Goal: Find specific page/section: Find specific page/section

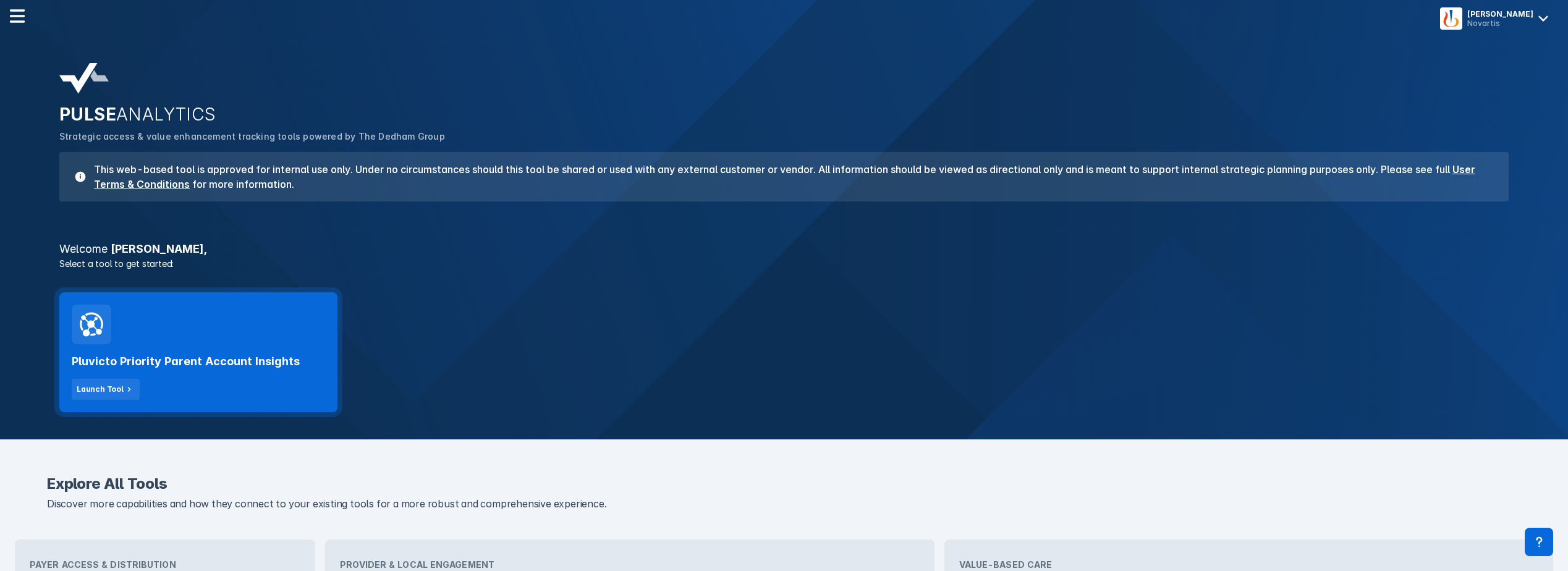
click at [191, 324] on div "Pluvicto Priority Parent Account Insights Launch Tool" at bounding box center [198, 352] width 278 height 120
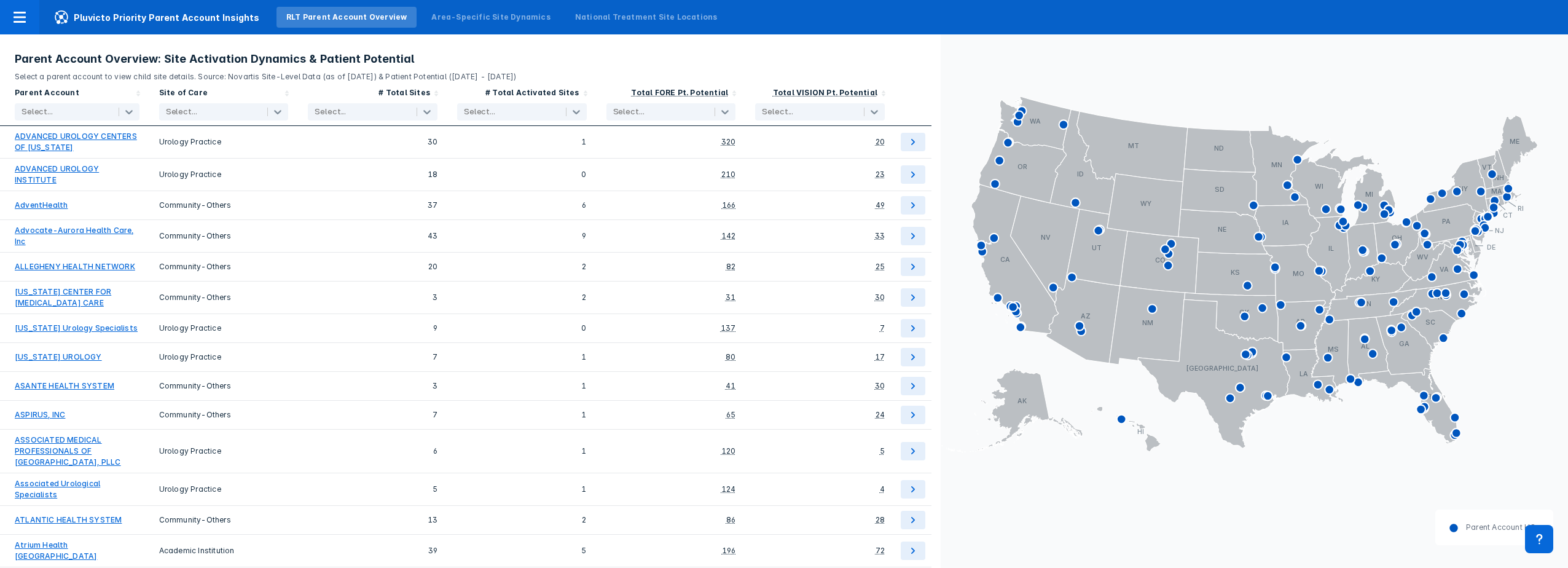
click at [40, 112] on div at bounding box center [65, 112] width 87 height 13
type input "[PERSON_NAME]"
click at [57, 141] on label "CHRISTUS HEALTH" at bounding box center [62, 138] width 62 height 19
checkbox input "true"
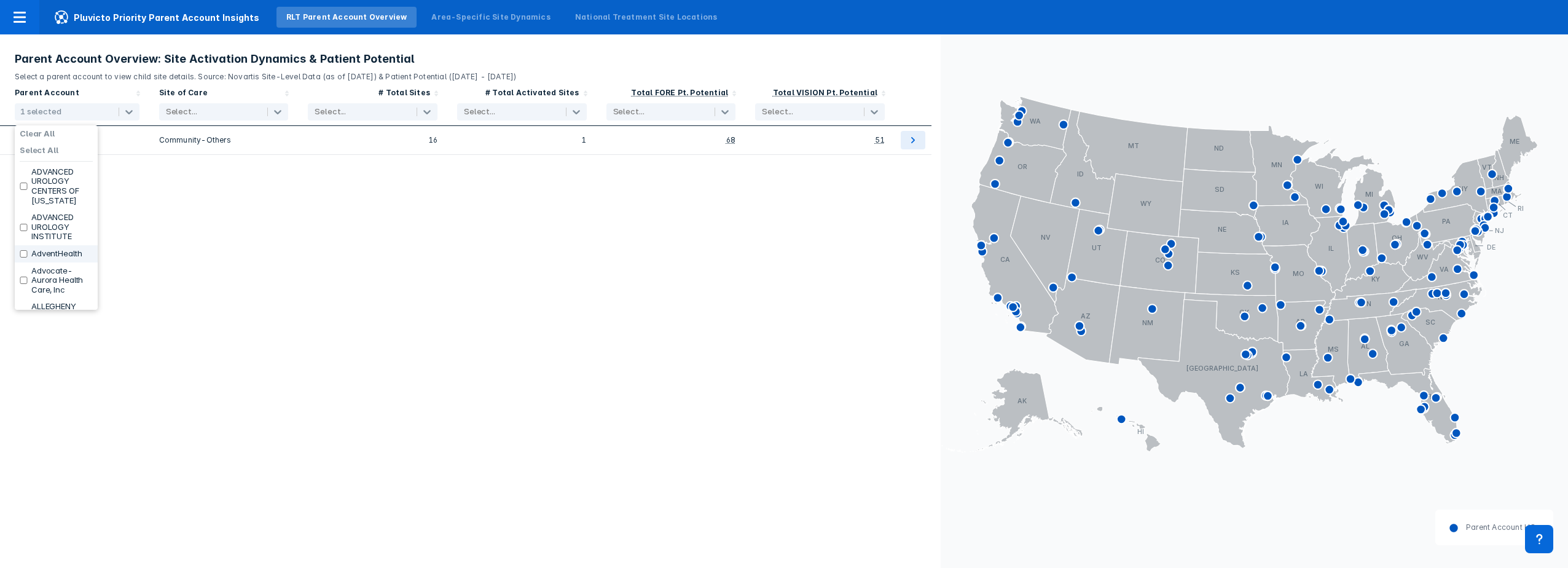
click at [130, 378] on div "Parent Account option CHRISTUS HEALTH, selected. 167 results available. Use Up …" at bounding box center [470, 325] width 941 height 486
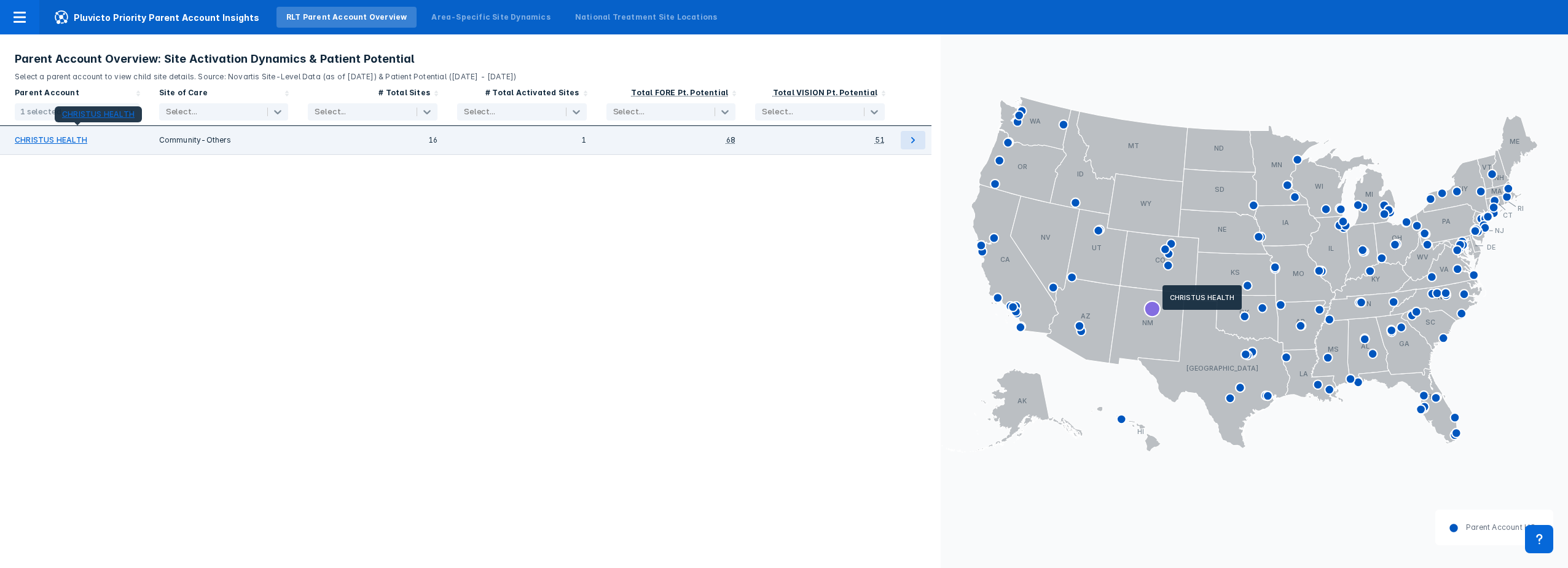
click at [72, 140] on link "CHRISTUS HEALTH" at bounding box center [51, 140] width 72 height 11
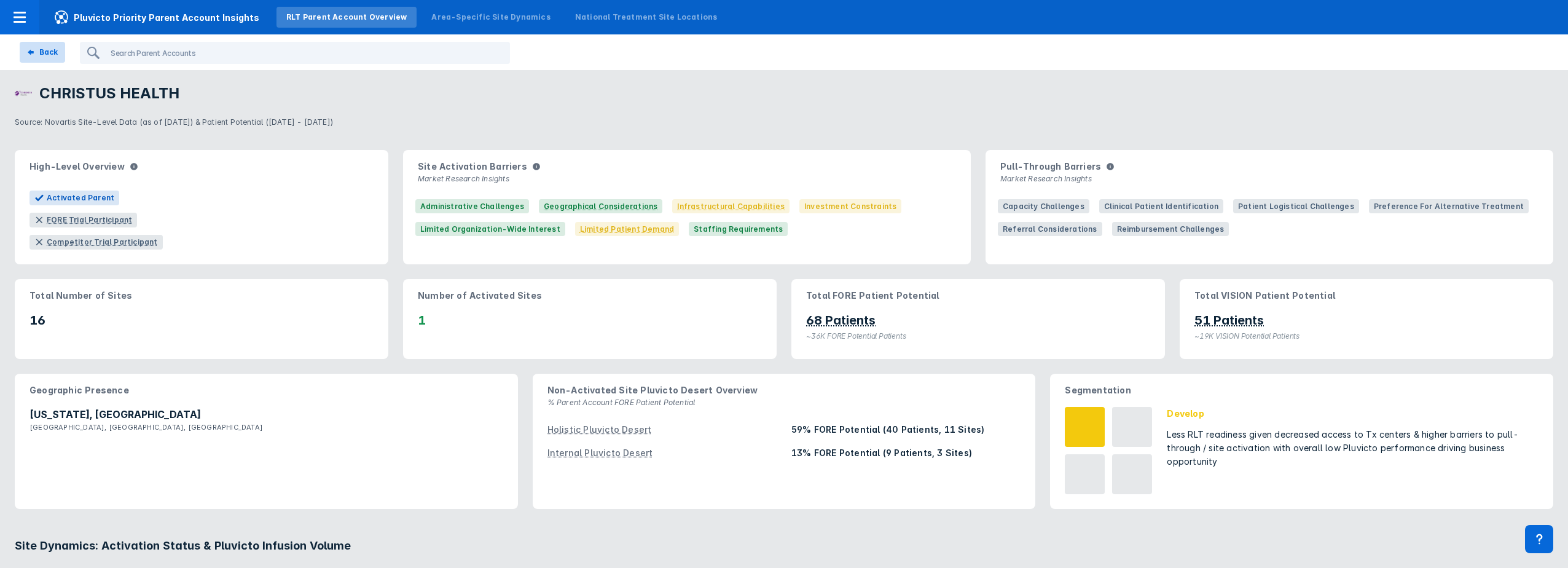
click at [37, 47] on div "Back" at bounding box center [43, 53] width 31 height 11
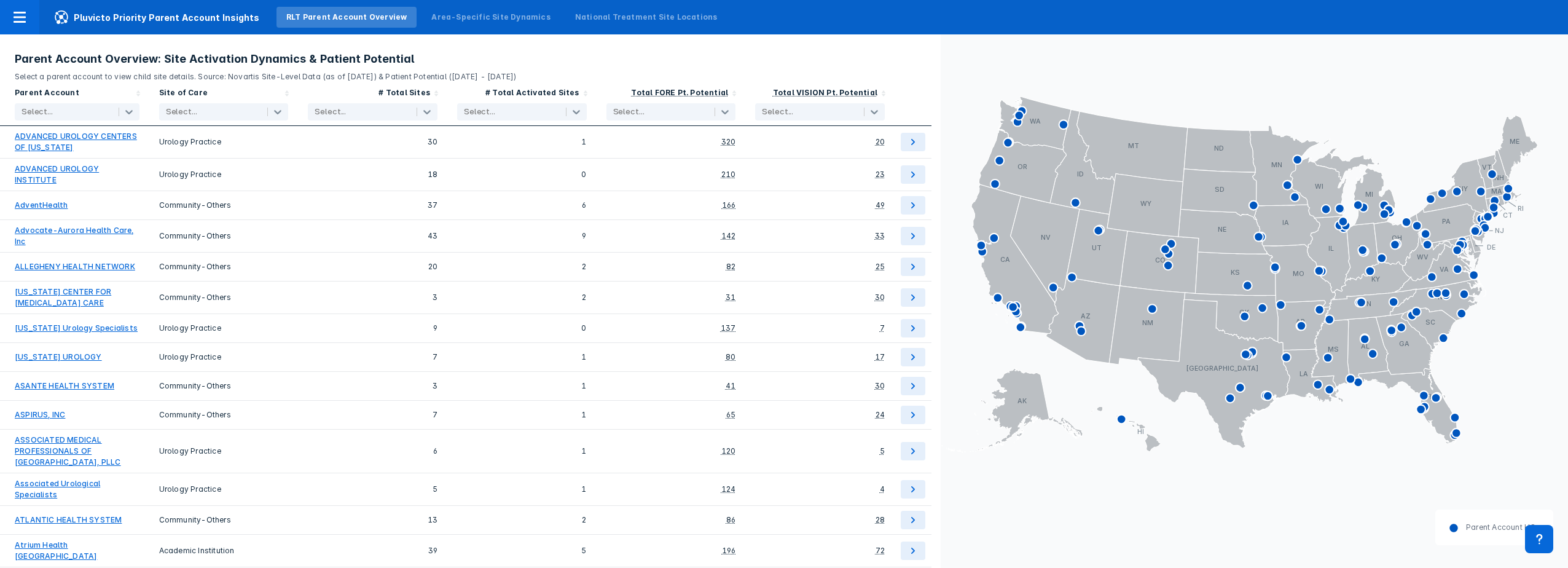
click at [47, 114] on div at bounding box center [65, 112] width 87 height 13
type input "[DEMOGRAPHIC_DATA]"
click at [51, 142] on label "CHRISTUS HEALTH" at bounding box center [62, 138] width 62 height 19
checkbox input "true"
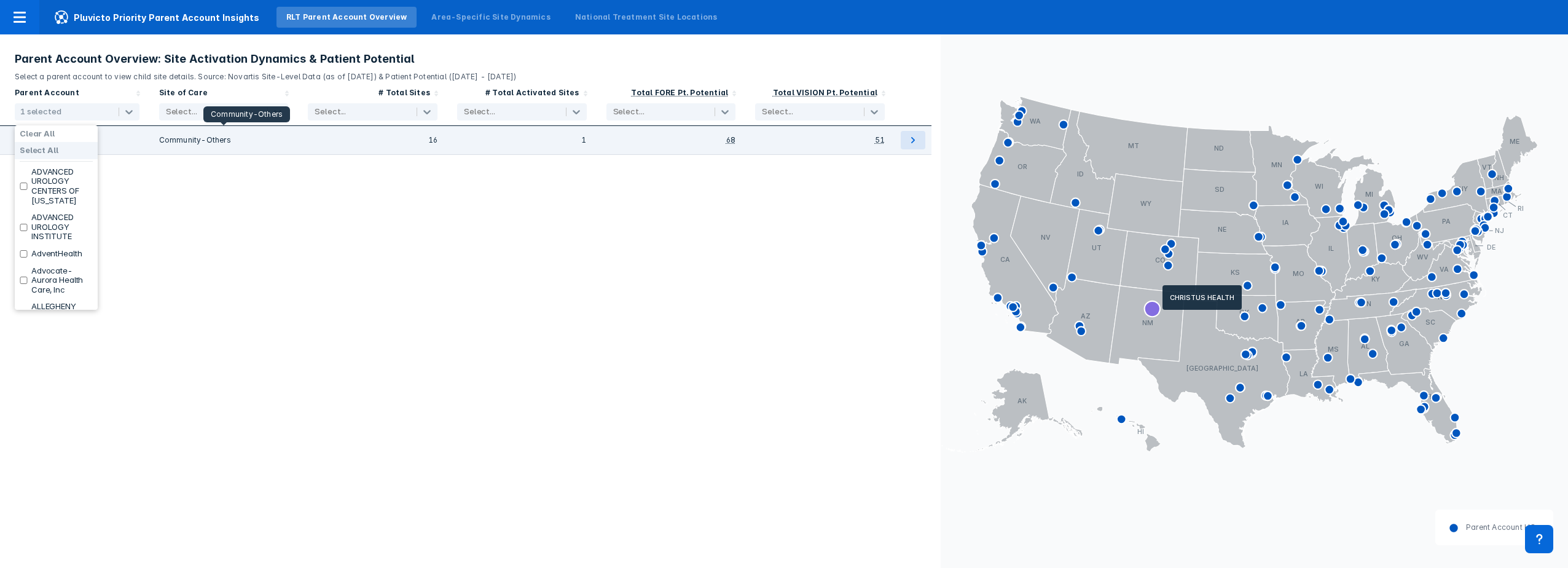
click at [185, 138] on div "Community-Others" at bounding box center [224, 140] width 130 height 18
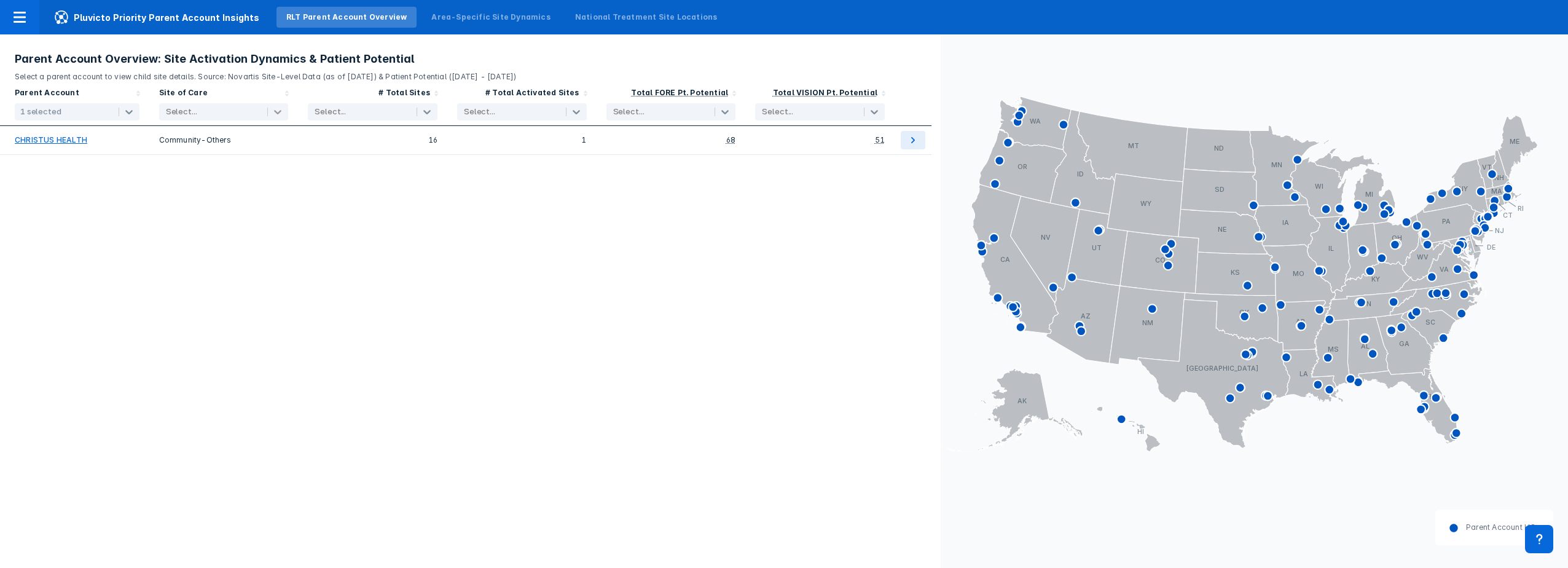
click at [276, 111] on icon at bounding box center [278, 112] width 13 height 13
click at [425, 110] on icon at bounding box center [427, 112] width 13 height 13
click at [319, 171] on input "checkbox" at bounding box center [316, 172] width 8 height 8
click at [343, 151] on label "Select All" at bounding box center [332, 151] width 39 height 10
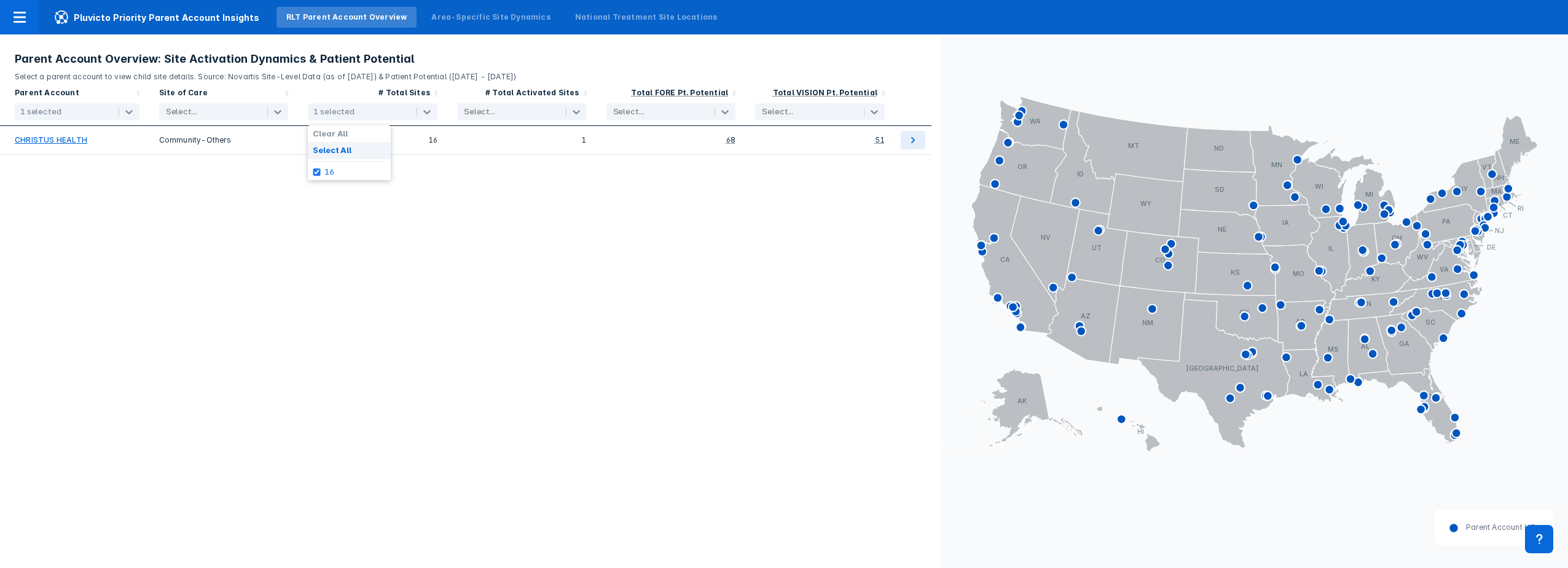
click at [343, 151] on label "Select All" at bounding box center [332, 151] width 39 height 10
checkbox input "false"
click at [574, 111] on icon at bounding box center [576, 112] width 8 height 4
click at [467, 174] on input "checkbox" at bounding box center [465, 172] width 8 height 8
checkbox input "true"
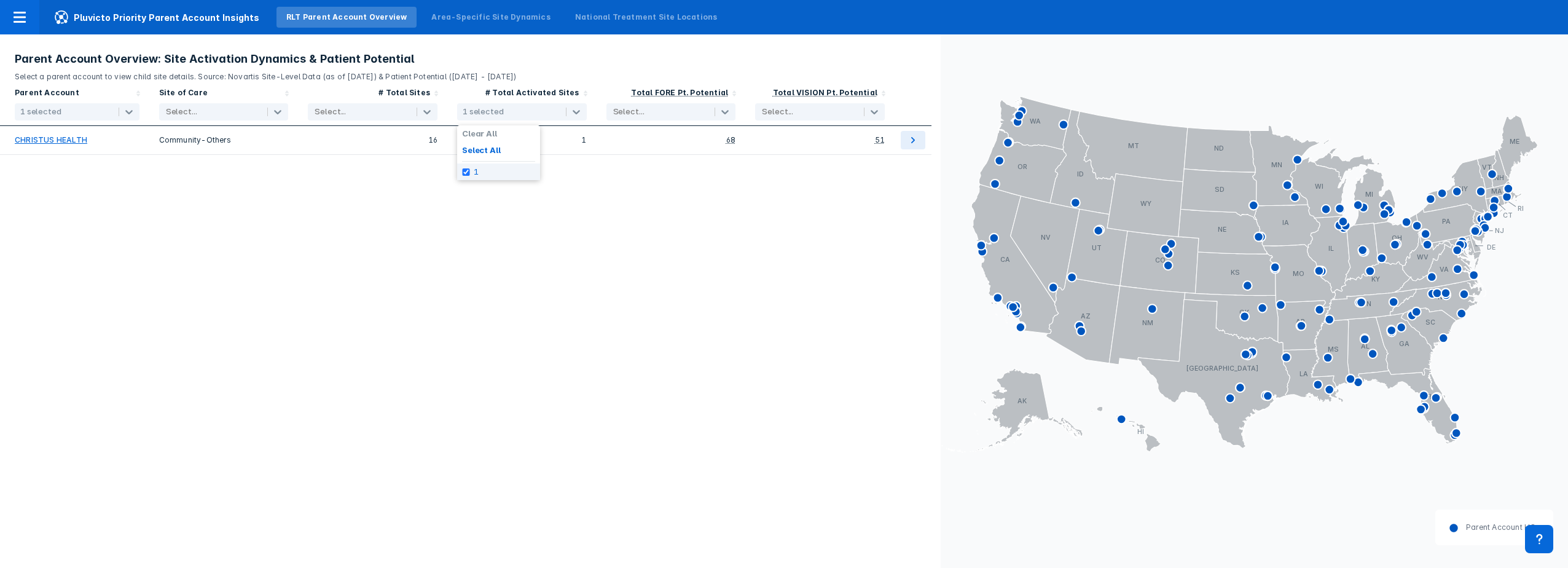
click at [470, 203] on div "Parent Account 1 selected Site of Care Select... # Total Sites Select... # Tota…" at bounding box center [470, 325] width 941 height 486
